Goal: Transaction & Acquisition: Purchase product/service

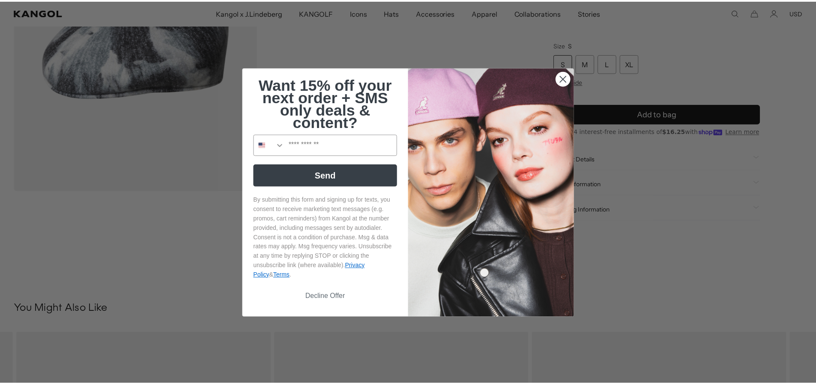
scroll to position [0, 176]
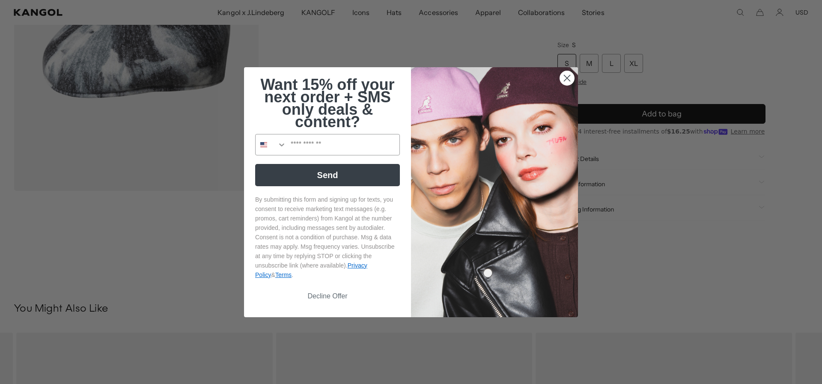
click at [565, 75] on icon "Close dialog" at bounding box center [567, 78] width 6 height 6
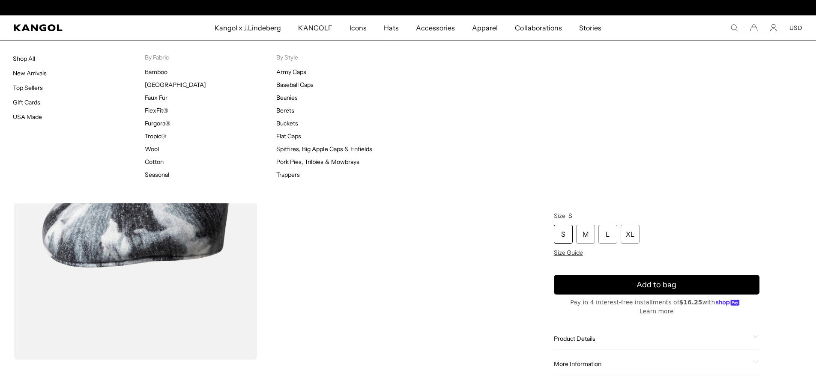
scroll to position [0, 0]
click at [393, 30] on span "Hats" at bounding box center [391, 27] width 15 height 25
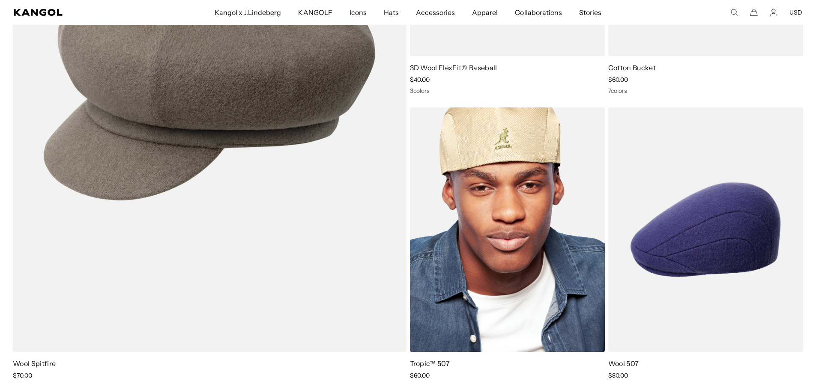
click at [537, 280] on img at bounding box center [507, 229] width 195 height 245
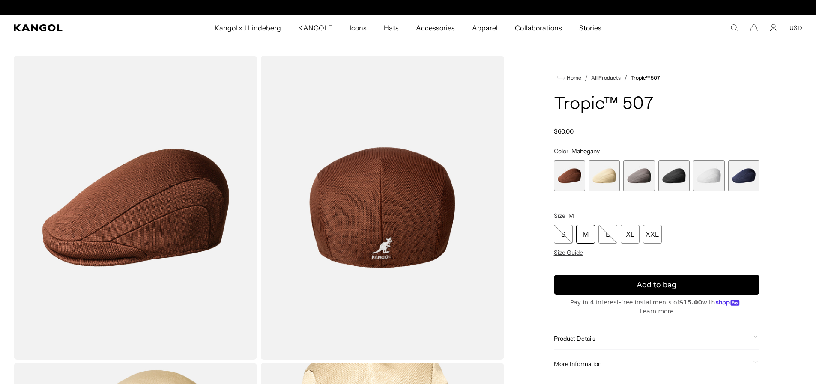
scroll to position [0, 176]
click at [575, 176] on span "1 of 6" at bounding box center [569, 175] width 31 height 31
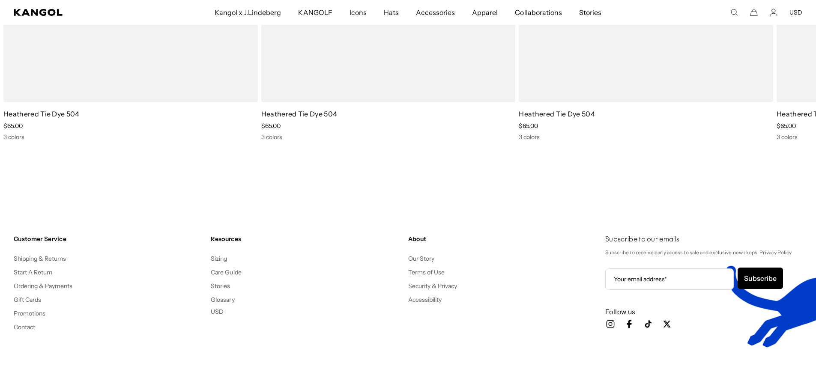
scroll to position [0, 0]
